Goal: Task Accomplishment & Management: Complete application form

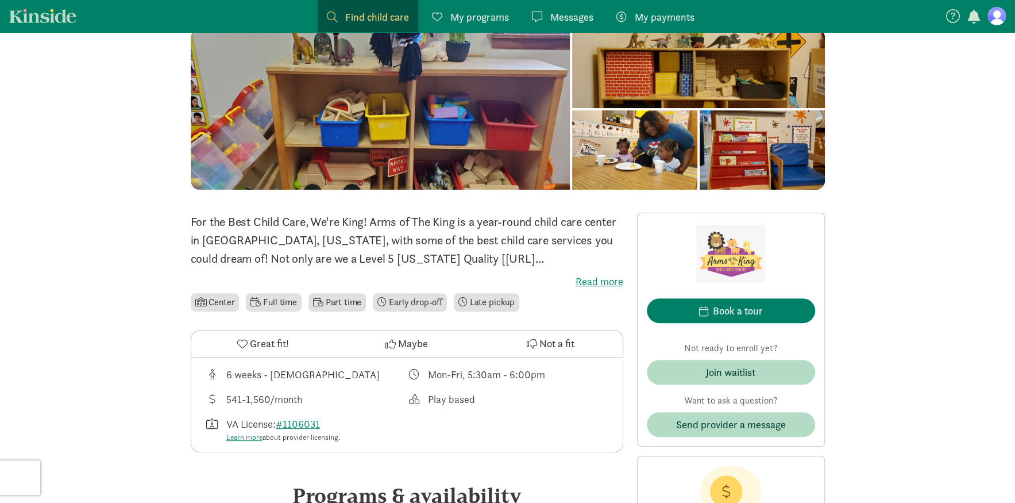
scroll to position [115, 0]
click at [653, 139] on div at bounding box center [634, 149] width 125 height 79
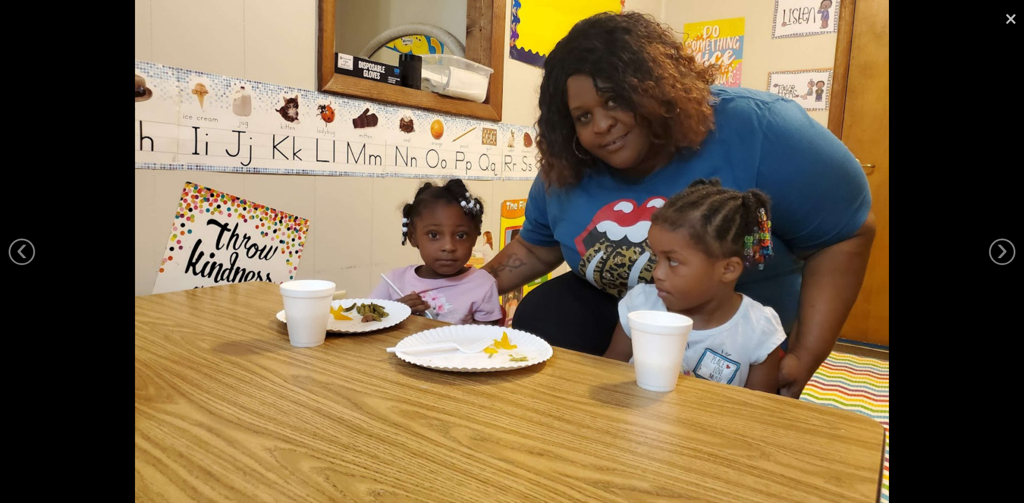
click at [1010, 16] on link "×" at bounding box center [1011, 17] width 26 height 34
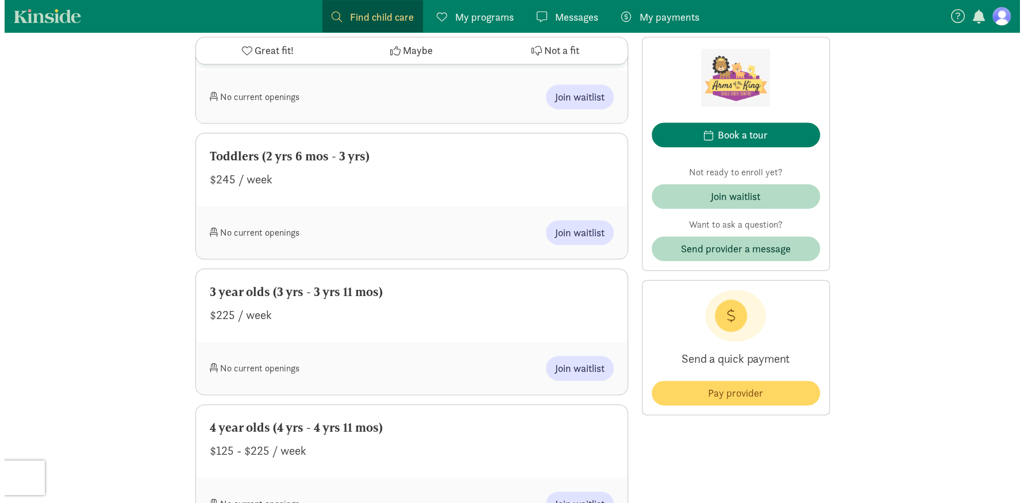
scroll to position [862, 0]
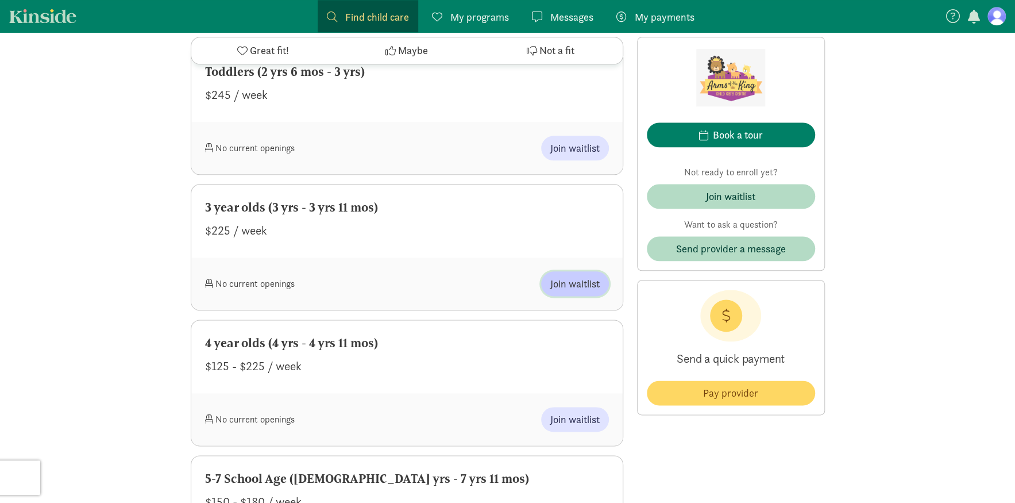
click at [589, 289] on span "Join waitlist" at bounding box center [575, 284] width 49 height 16
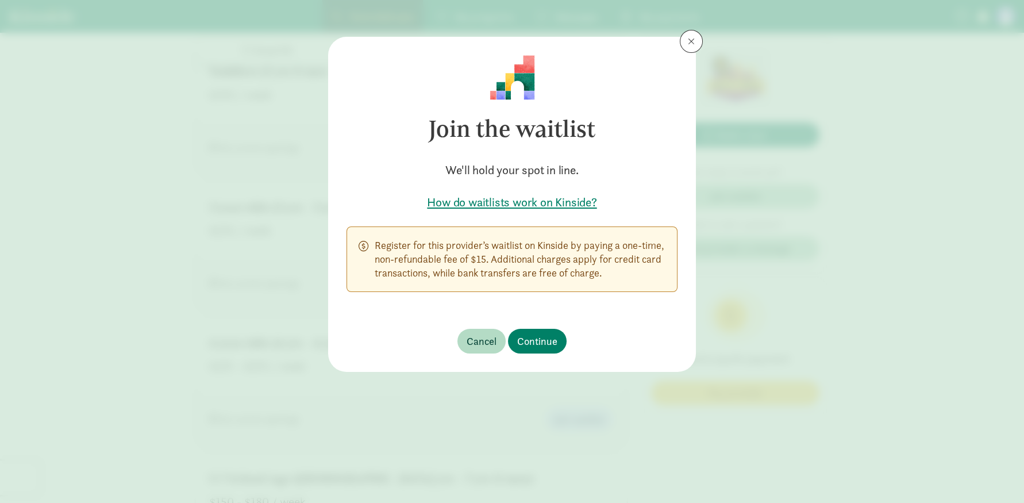
click at [551, 204] on h5 "How do waitlists work on Kinside?" at bounding box center [512, 202] width 331 height 16
click at [534, 337] on span "Continue" at bounding box center [537, 341] width 40 height 16
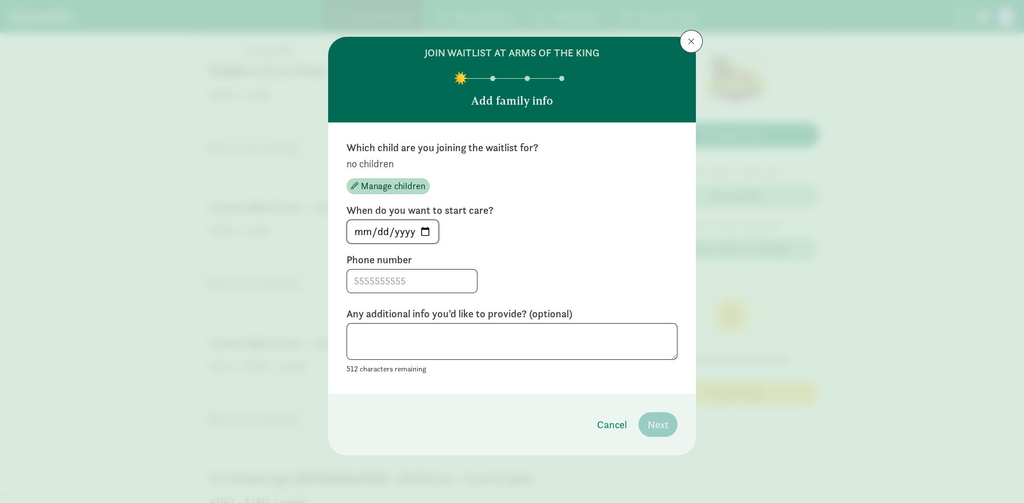
click at [425, 234] on input "[DATE]" at bounding box center [392, 231] width 91 height 23
type input "[DATE]"
click at [397, 282] on input at bounding box center [412, 281] width 130 height 23
type input "7573298996"
click at [428, 348] on textarea at bounding box center [512, 341] width 331 height 37
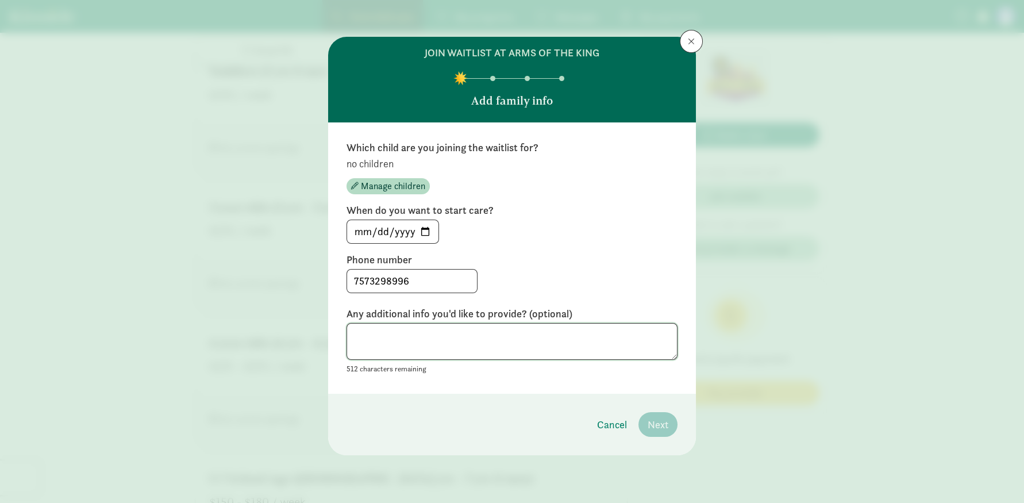
paste textarea "I hope this message finds you well. I’m reaching out to inquire about enrolling…"
click at [355, 334] on textarea "I hope this message finds you well. I’m reaching out to inquire about enrolling…" at bounding box center [512, 341] width 331 height 37
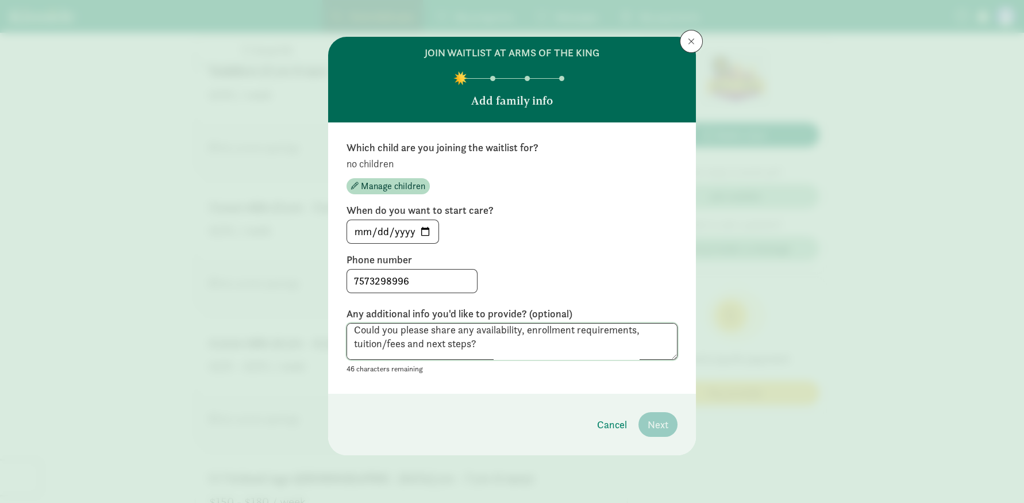
scroll to position [130, 0]
click at [367, 337] on textarea "I hope this message finds you well. I’m reaching out to inquire about enrolling…" at bounding box center [512, 341] width 331 height 37
click at [397, 347] on textarea "I hope this message finds you well. I’m reaching out to inquire about enrolling…" at bounding box center [512, 341] width 331 height 37
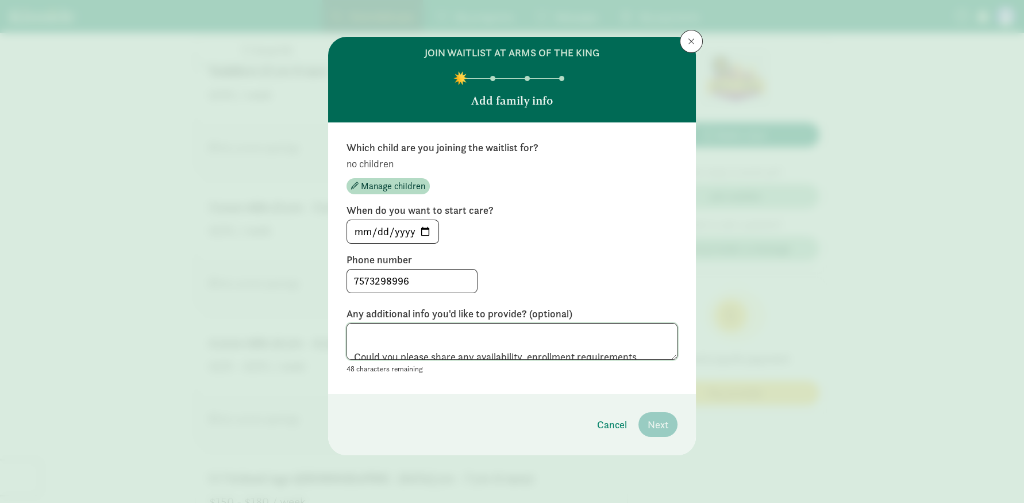
scroll to position [57, 0]
click at [394, 344] on textarea "I hope this message finds you well. I’m reaching out to inquire about enrolling…" at bounding box center [512, 341] width 331 height 37
click at [367, 338] on textarea "I hope this message finds you well. I’m reaching out to inquire about enrolling…" at bounding box center [512, 341] width 331 height 37
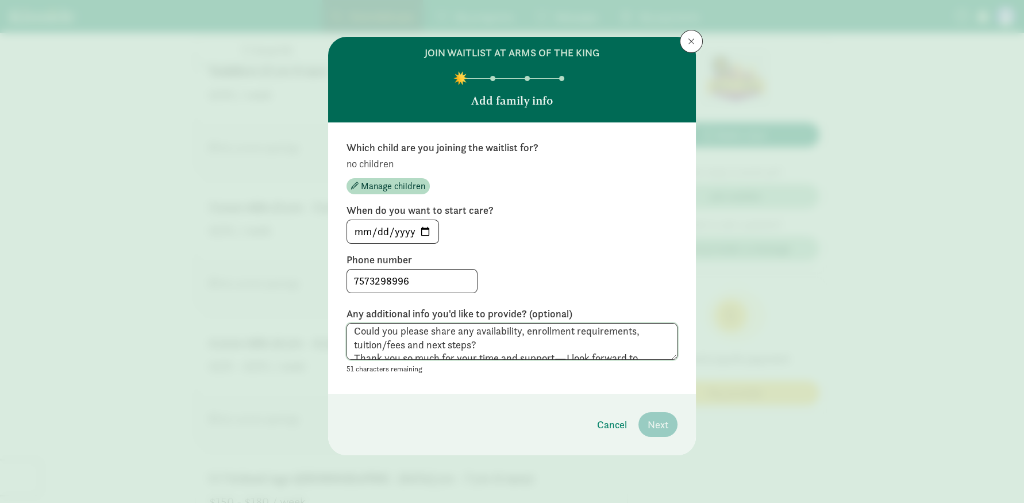
click at [614, 343] on textarea "I hope this message finds you well. I’m reaching out to inquire about enrolling…" at bounding box center [512, 341] width 331 height 37
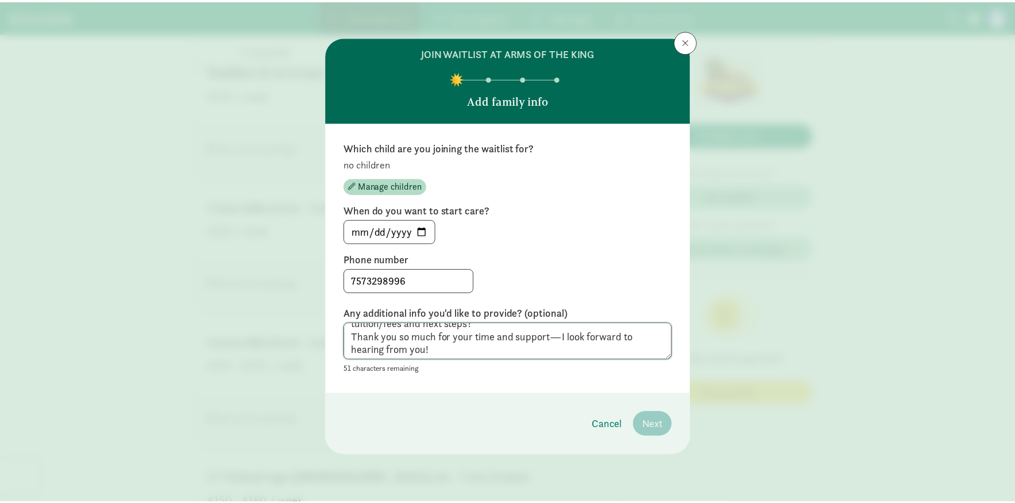
scroll to position [94, 0]
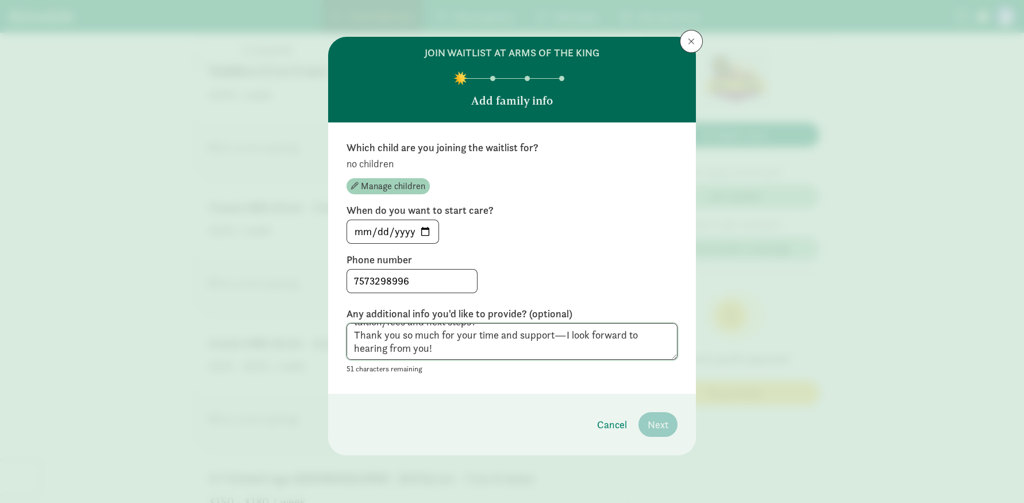
type textarea "I hope this message finds you well. I’m reaching out to inquire about enrolling…"
click at [387, 182] on span "Manage children" at bounding box center [393, 186] width 64 height 14
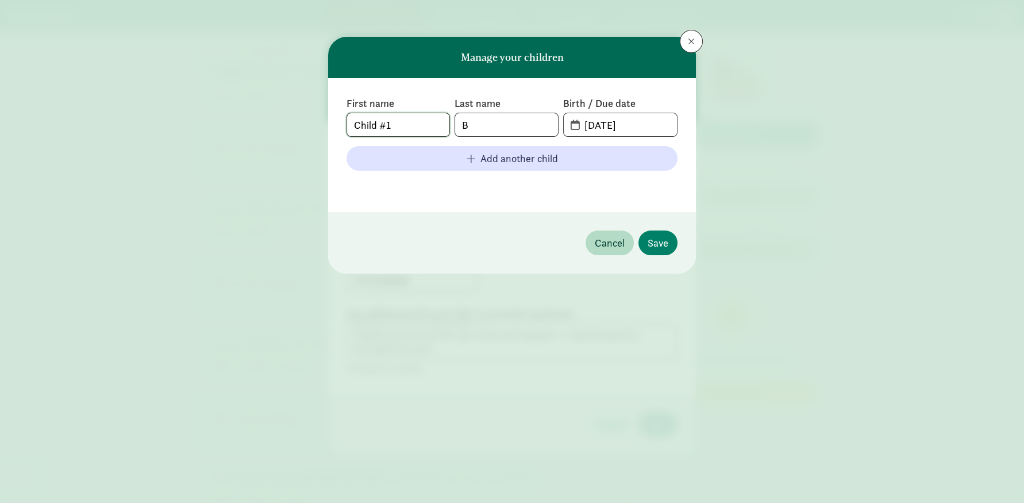
drag, startPoint x: 353, startPoint y: 117, endPoint x: 286, endPoint y: 117, distance: 67.2
click at [286, 117] on div "Manage your children First name Child #1 Last name B Birth / Due date [DATE] Ad…" at bounding box center [512, 251] width 1024 height 503
type input "[PERSON_NAME]"
type input "[DATE]"
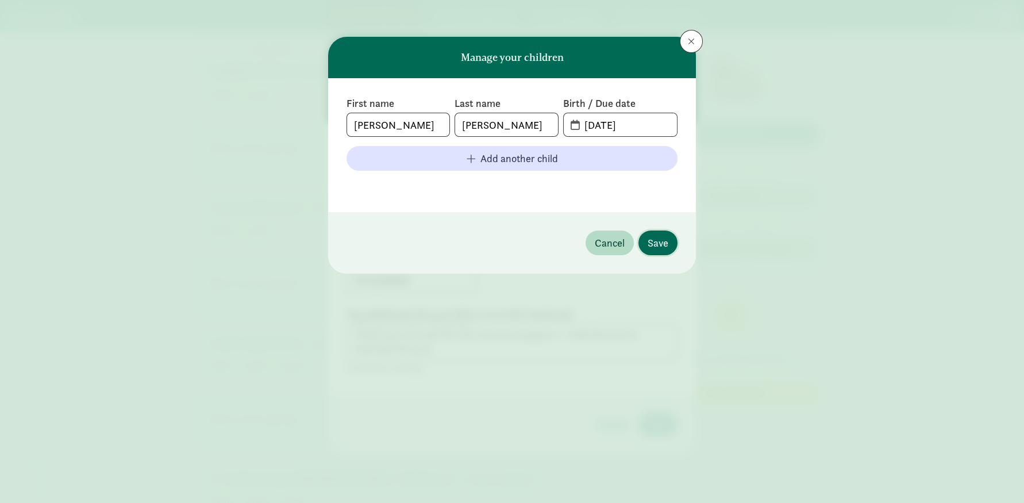
click at [667, 244] on span "Save" at bounding box center [658, 243] width 21 height 16
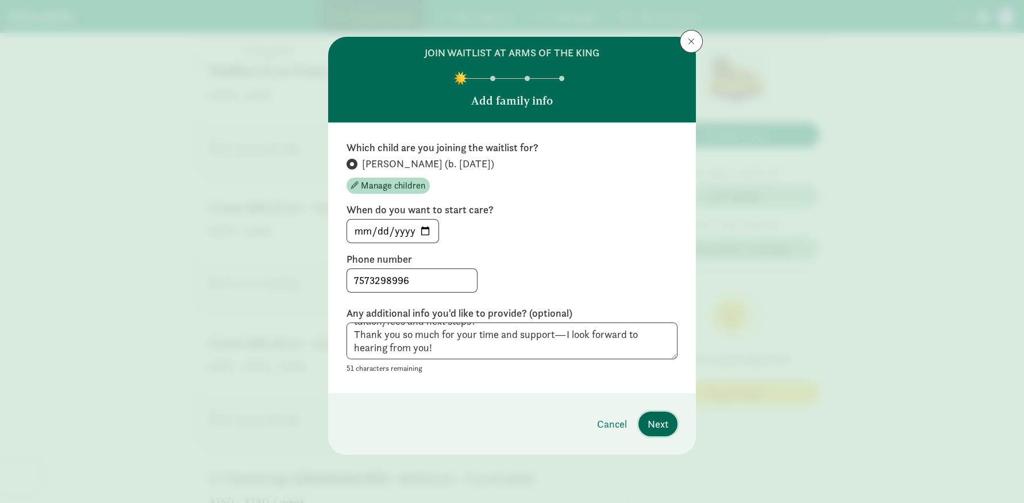
click at [665, 423] on span "Next" at bounding box center [658, 424] width 21 height 16
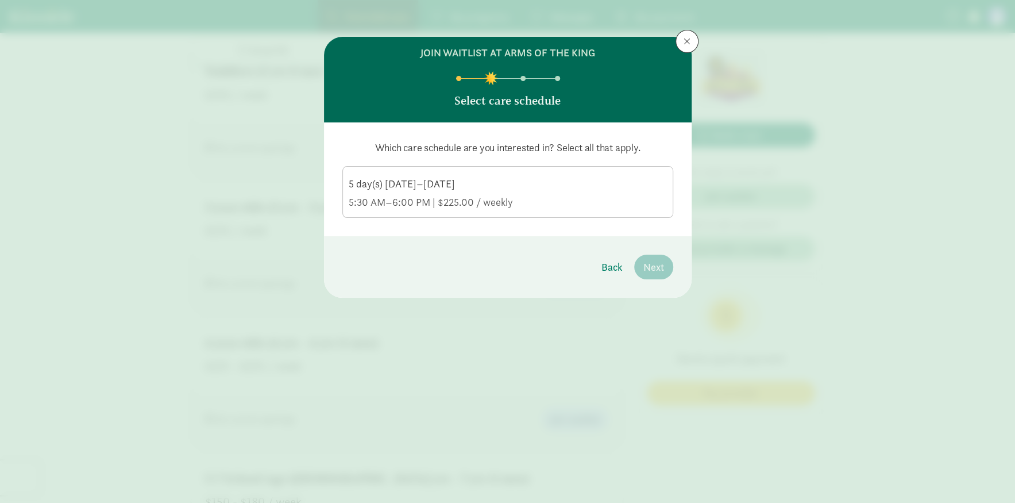
click at [486, 194] on div "5 day(s) [DATE]–[DATE] 5:30 AM–6:00 PM | $225.00 / weekly" at bounding box center [508, 193] width 318 height 32
click at [0, 0] on input "5 day(s) [DATE]–[DATE] 5:30 AM–6:00 PM | $225.00 / weekly" at bounding box center [0, 0] width 0 height 0
click at [661, 276] on button "Next" at bounding box center [653, 267] width 39 height 25
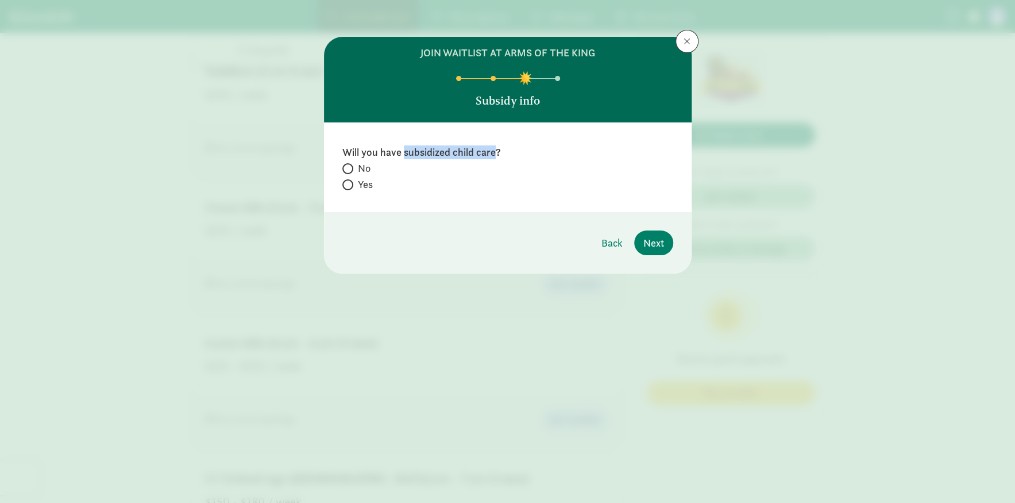
drag, startPoint x: 404, startPoint y: 153, endPoint x: 493, endPoint y: 152, distance: 88.5
click at [493, 152] on label "Will you have subsidized child care?" at bounding box center [508, 152] width 331 height 14
drag, startPoint x: 493, startPoint y: 152, endPoint x: 481, endPoint y: 149, distance: 12.0
click at [364, 169] on span "No" at bounding box center [364, 168] width 13 height 14
click at [350, 169] on input "No" at bounding box center [346, 168] width 7 height 7
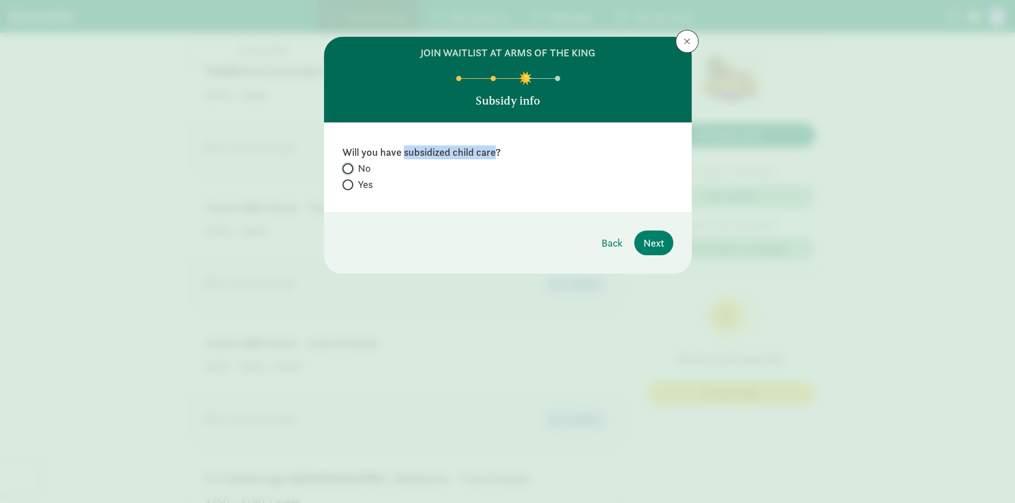
radio input "true"
click at [653, 241] on span "Next" at bounding box center [654, 243] width 21 height 16
